Goal: Obtain resource: Download file/media

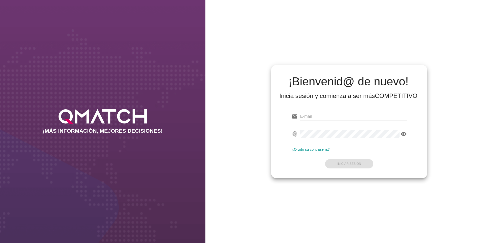
type input "[EMAIL_ADDRESS][DOMAIN_NAME]"
click at [343, 161] on form "email [EMAIL_ADDRESS][DOMAIN_NAME] fingerprint visibility ¿Olvidó su contraseña…" at bounding box center [349, 139] width 115 height 61
click at [344, 162] on strong "Iniciar Sesión" at bounding box center [350, 164] width 24 height 4
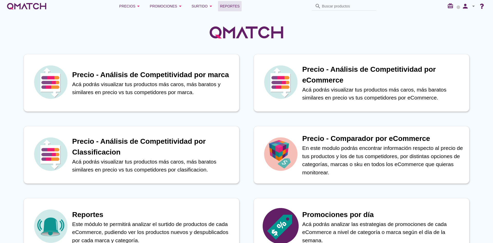
click at [218, 3] on link "Reportes" at bounding box center [230, 6] width 24 height 10
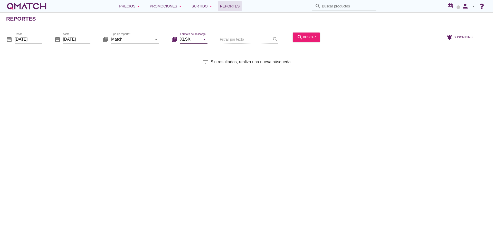
click at [195, 40] on input "XLSX" at bounding box center [190, 39] width 20 height 8
click at [148, 40] on input "Match" at bounding box center [131, 39] width 41 height 8
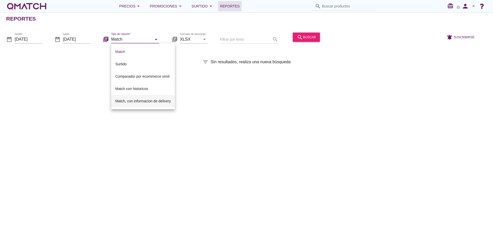
click at [140, 101] on div "Match, con informacion de delivery" at bounding box center [142, 101] width 55 height 6
type input "Match, con informacion de delivery"
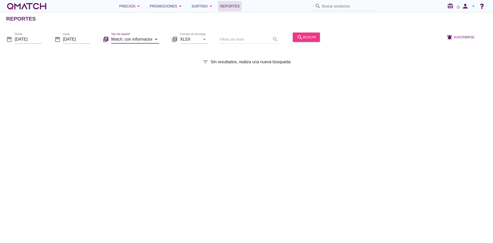
click at [308, 38] on div "search buscar" at bounding box center [306, 37] width 19 height 6
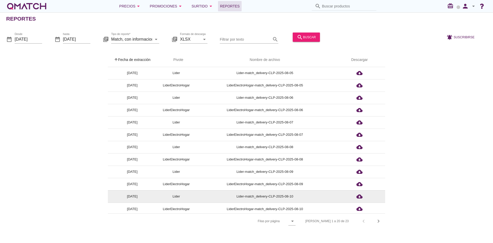
scroll to position [100, 0]
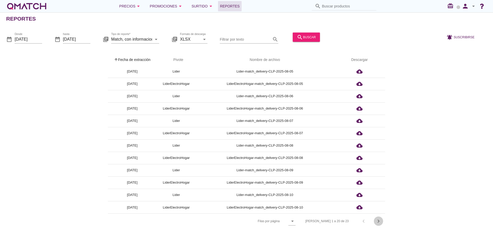
click at [378, 220] on icon "chevron_right" at bounding box center [379, 221] width 6 height 6
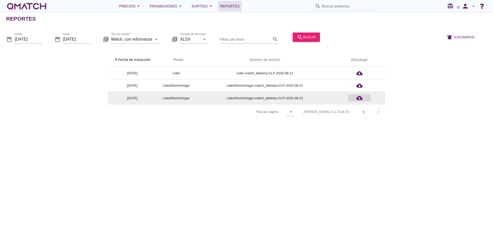
click at [359, 98] on icon "cloud_download" at bounding box center [360, 98] width 6 height 6
